Goal: Information Seeking & Learning: Check status

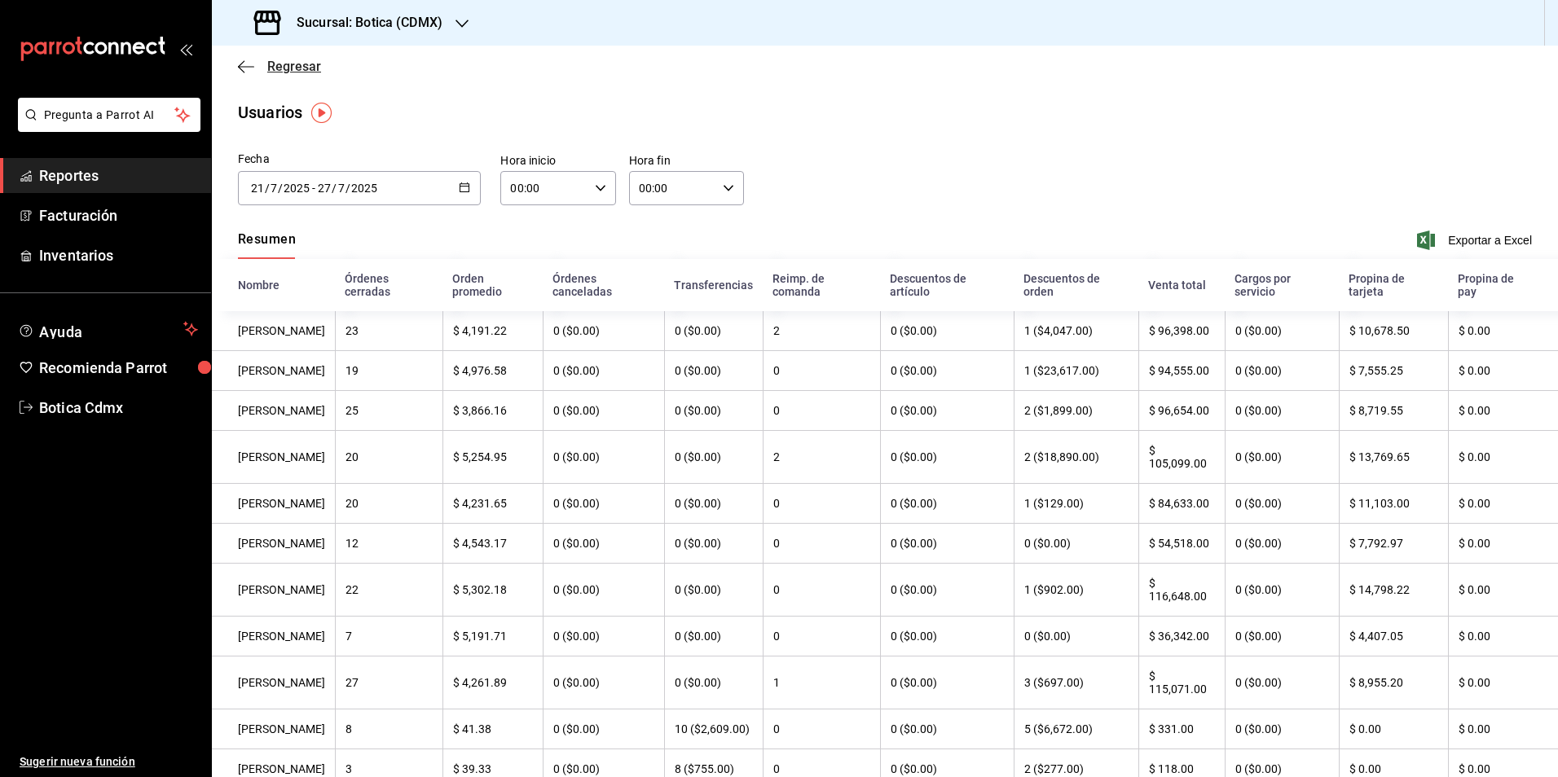
click at [282, 65] on span "Regresar" at bounding box center [294, 66] width 54 height 15
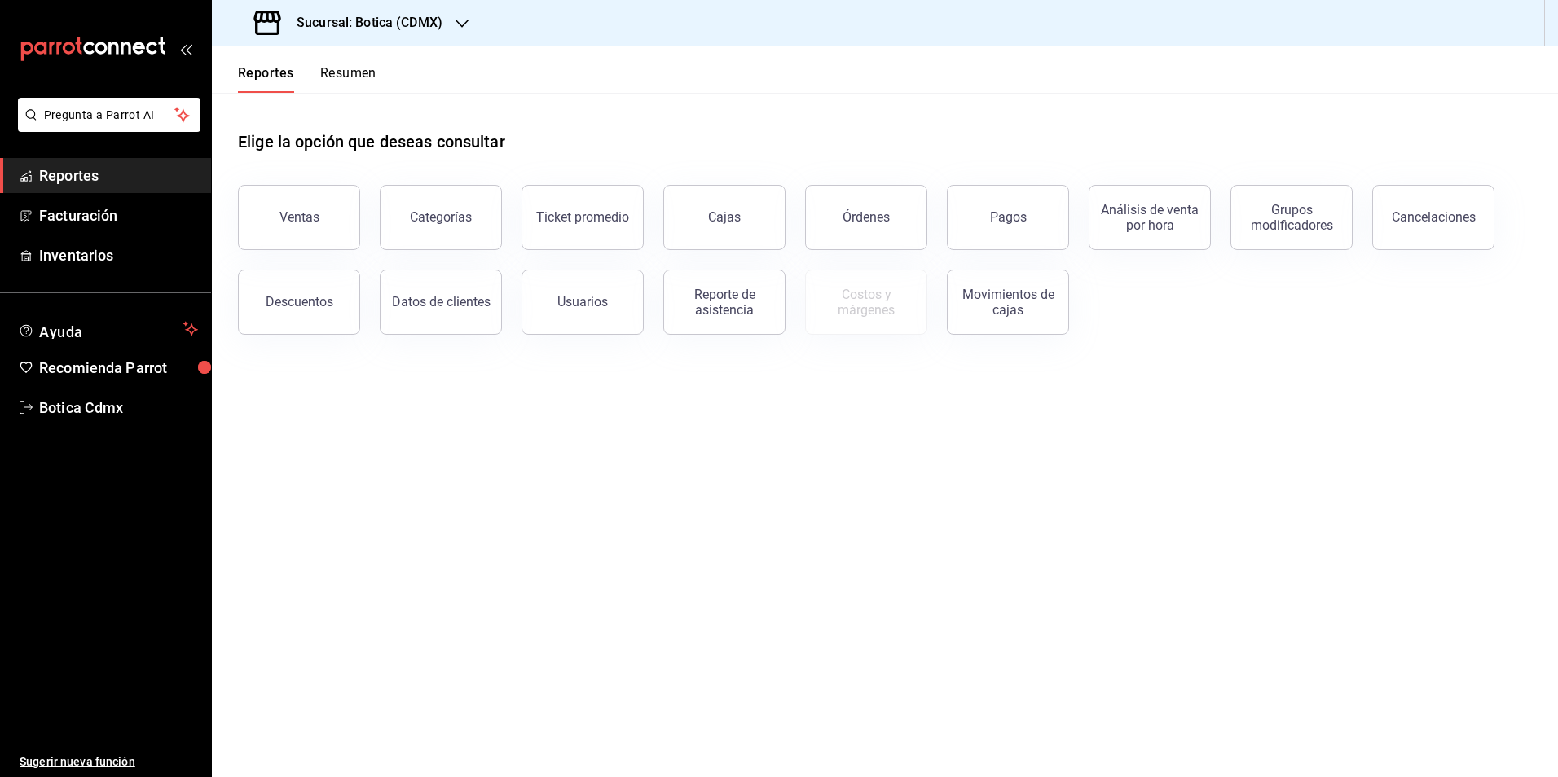
click at [82, 176] on span "Reportes" at bounding box center [118, 176] width 159 height 22
click at [420, 527] on main "Elige la opción que deseas consultar Ventas Categorías Ticket promedio Cajas Ór…" at bounding box center [885, 435] width 1346 height 685
click at [878, 232] on button "Órdenes" at bounding box center [866, 217] width 122 height 65
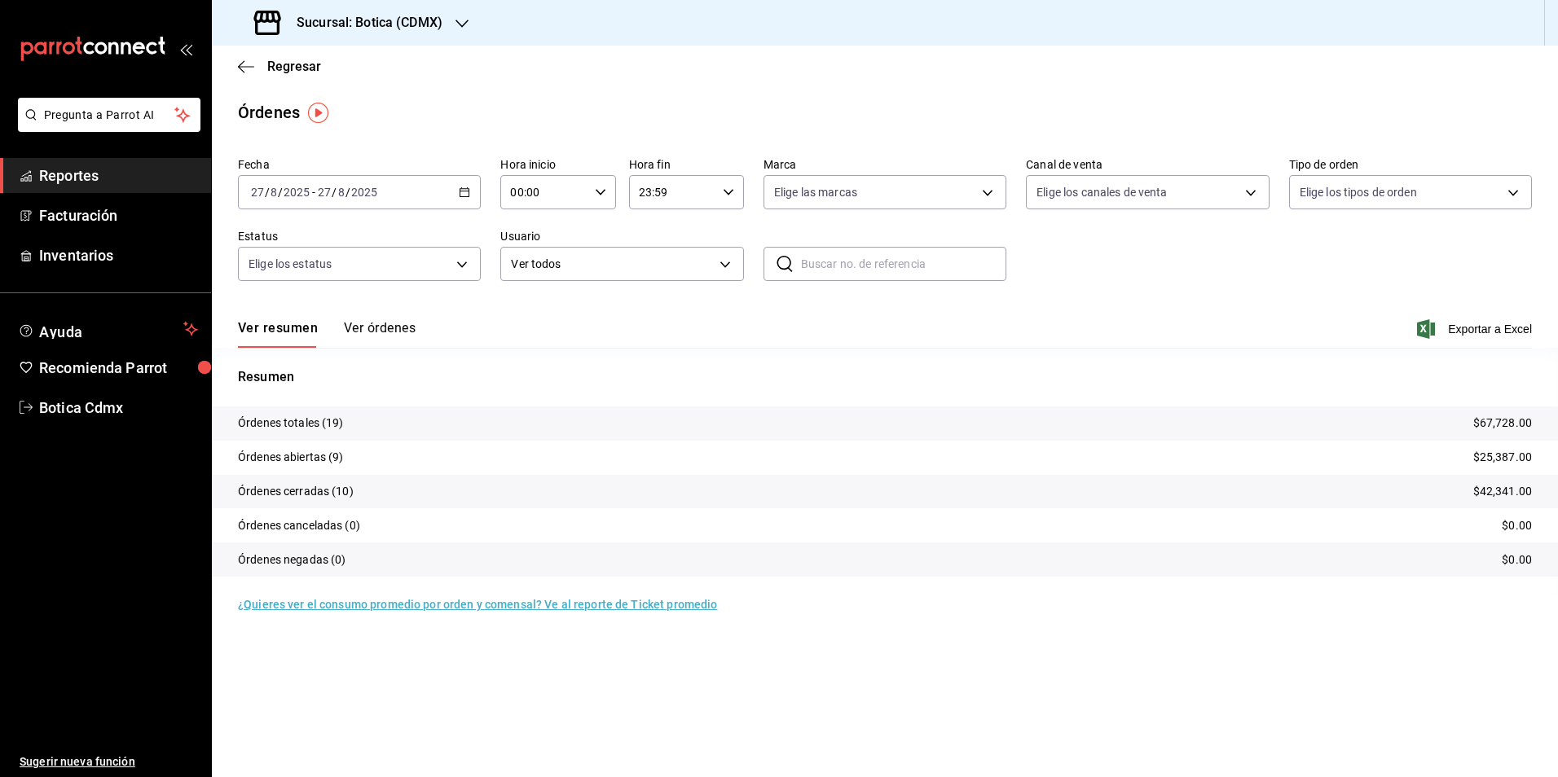
click at [539, 193] on input "00:00" at bounding box center [543, 192] width 87 height 33
click at [537, 317] on span "02" at bounding box center [529, 312] width 32 height 13
type input "02:00"
